Goal: Information Seeking & Learning: Learn about a topic

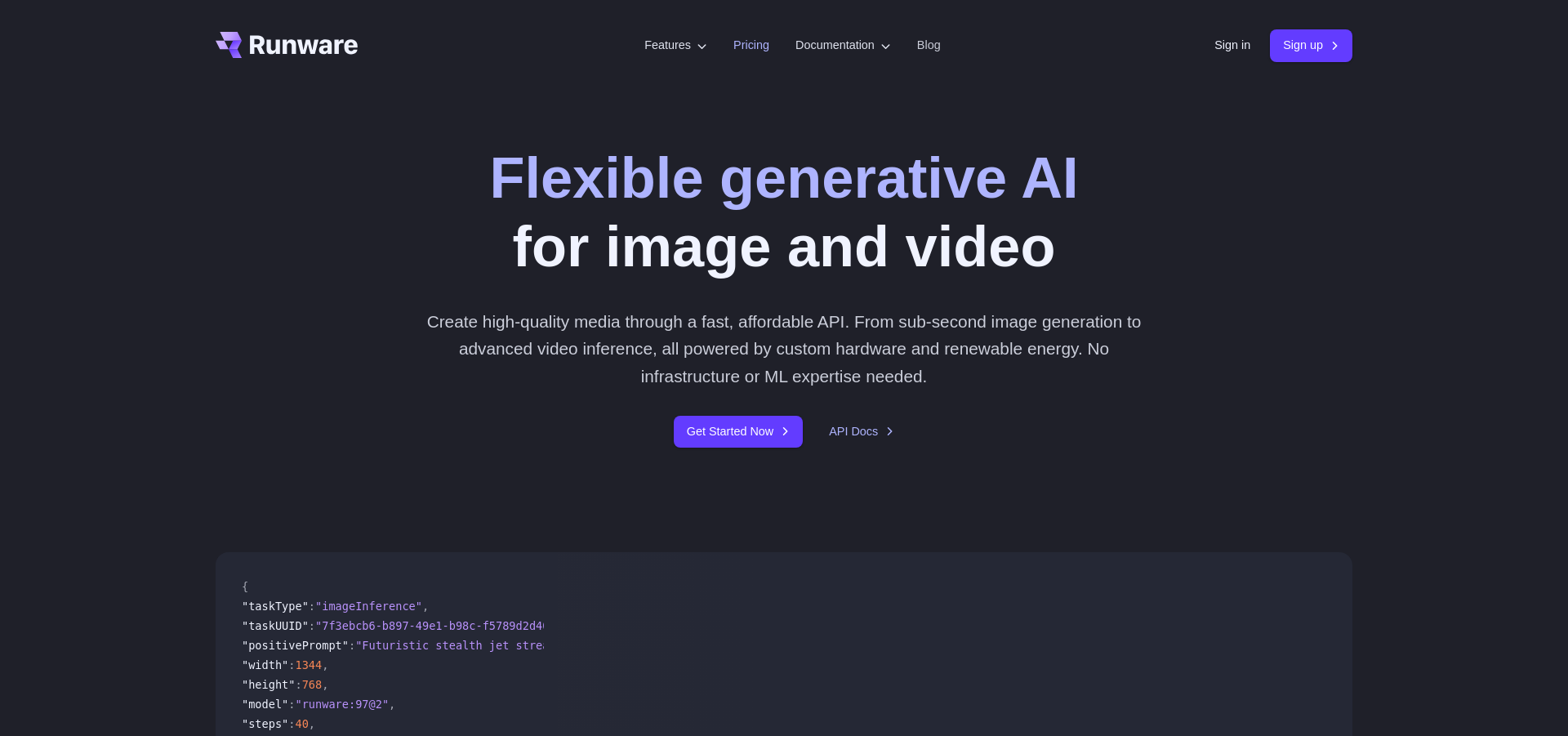
click at [750, 45] on link "Pricing" at bounding box center [751, 45] width 36 height 18
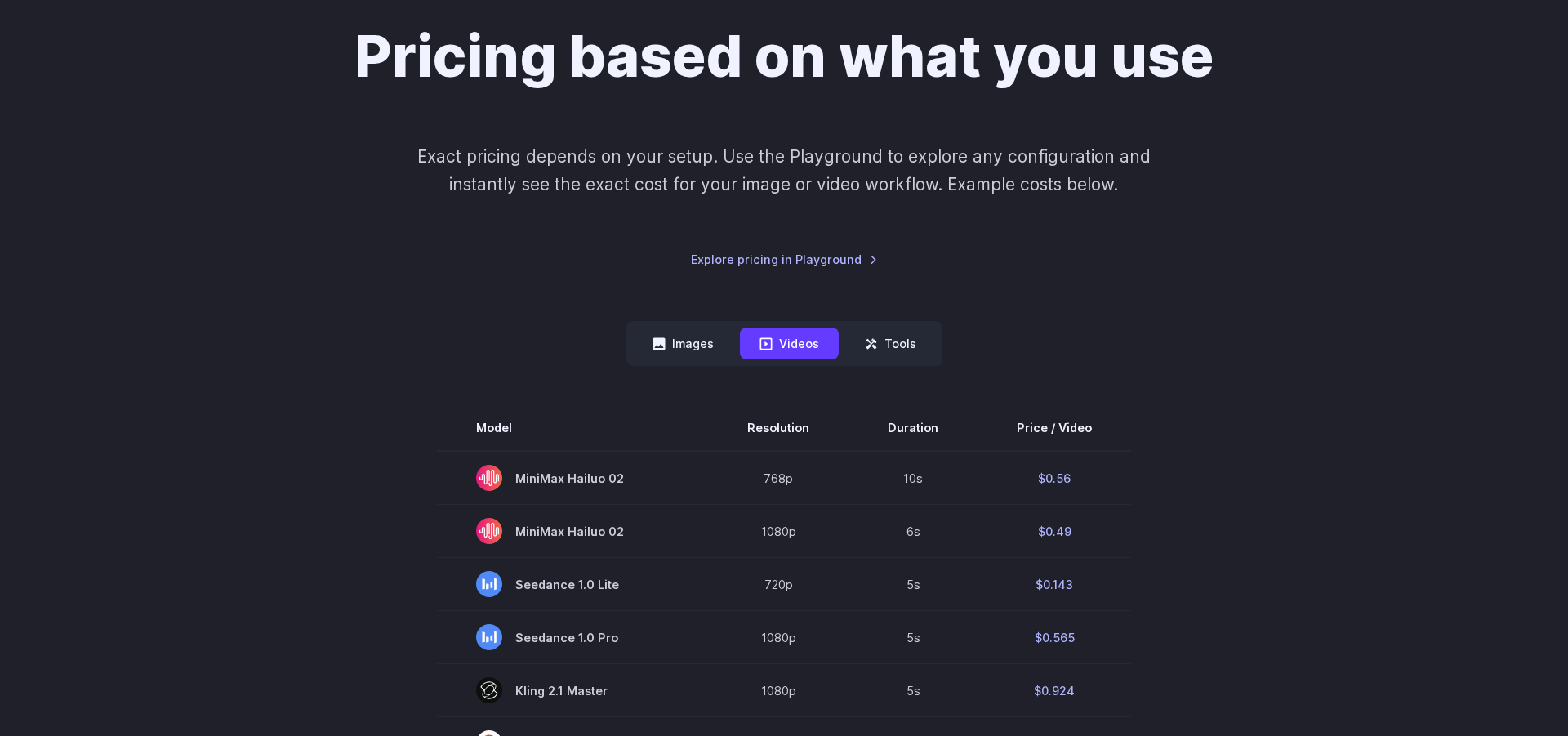
scroll to position [251, 0]
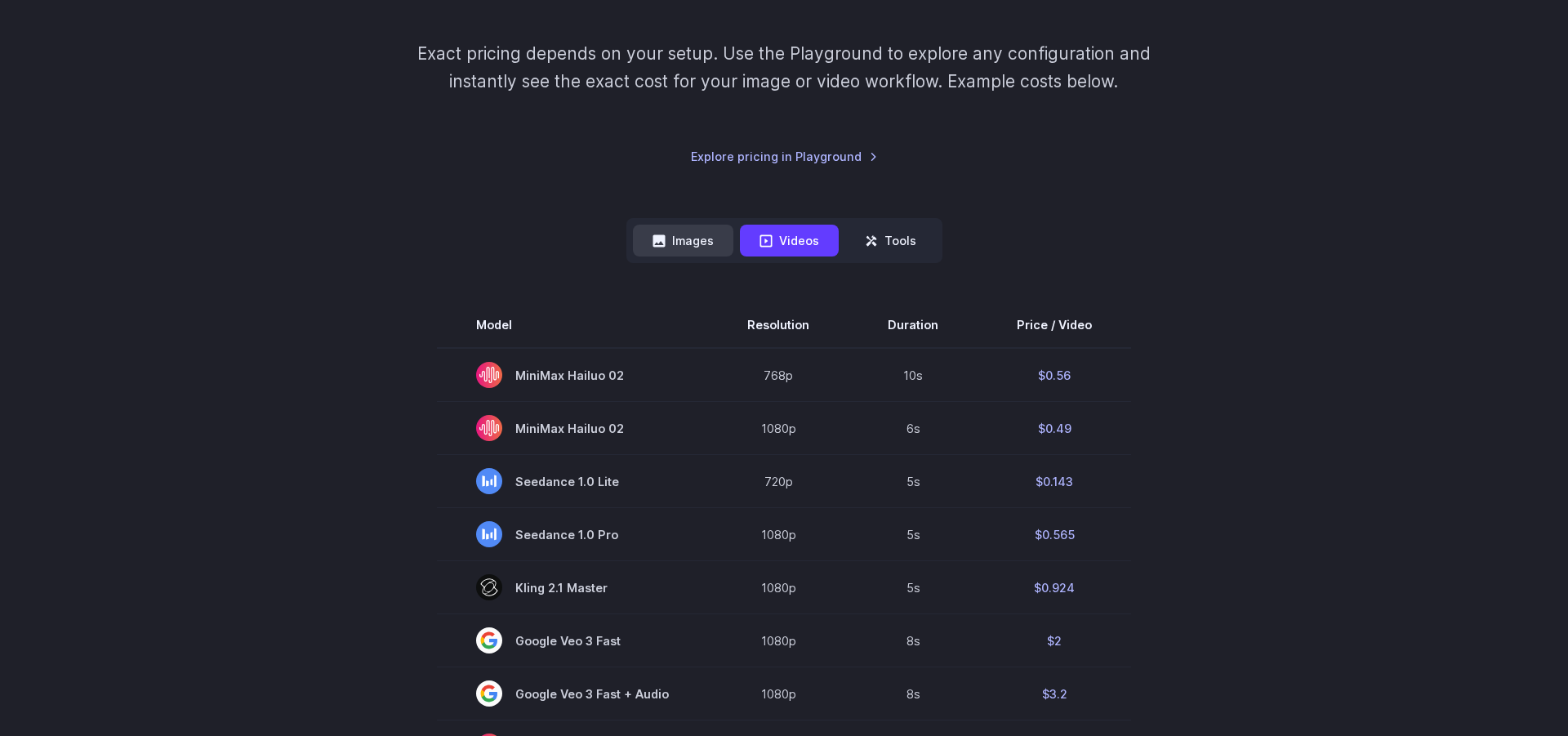
click at [693, 236] on button "Images" at bounding box center [682, 240] width 101 height 31
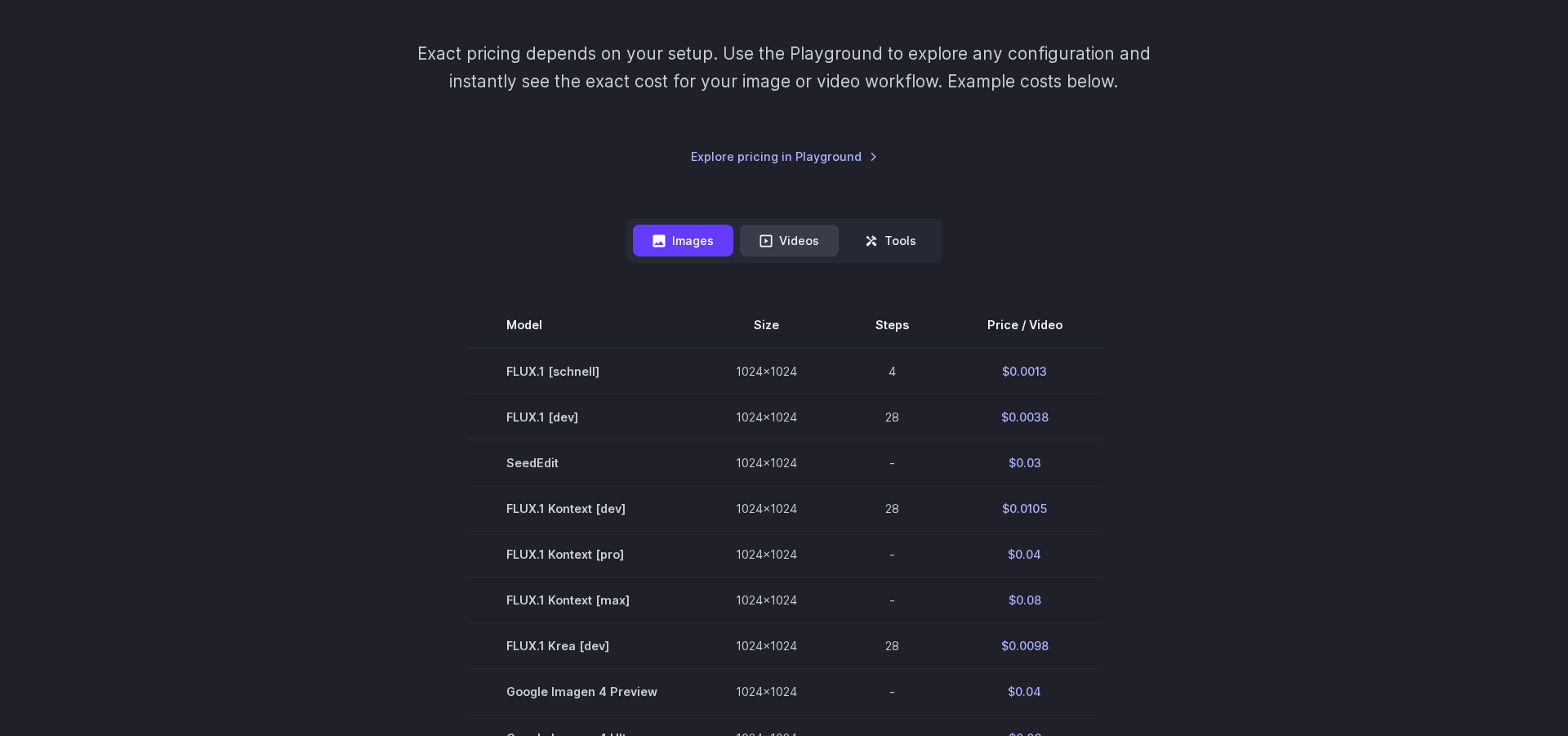
click at [797, 249] on button "Videos" at bounding box center [789, 240] width 99 height 31
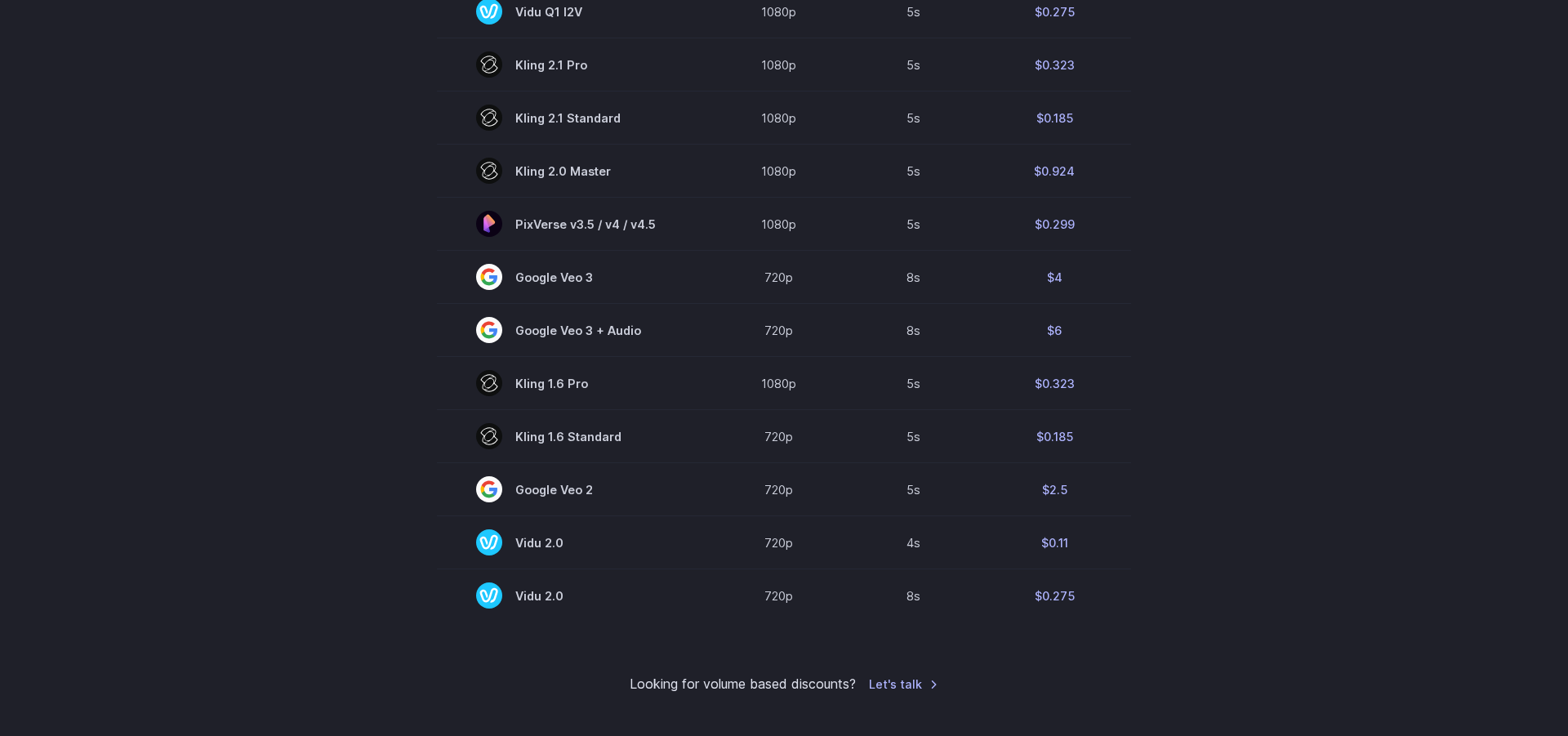
scroll to position [1040, 0]
